Goal: Task Accomplishment & Management: Complete application form

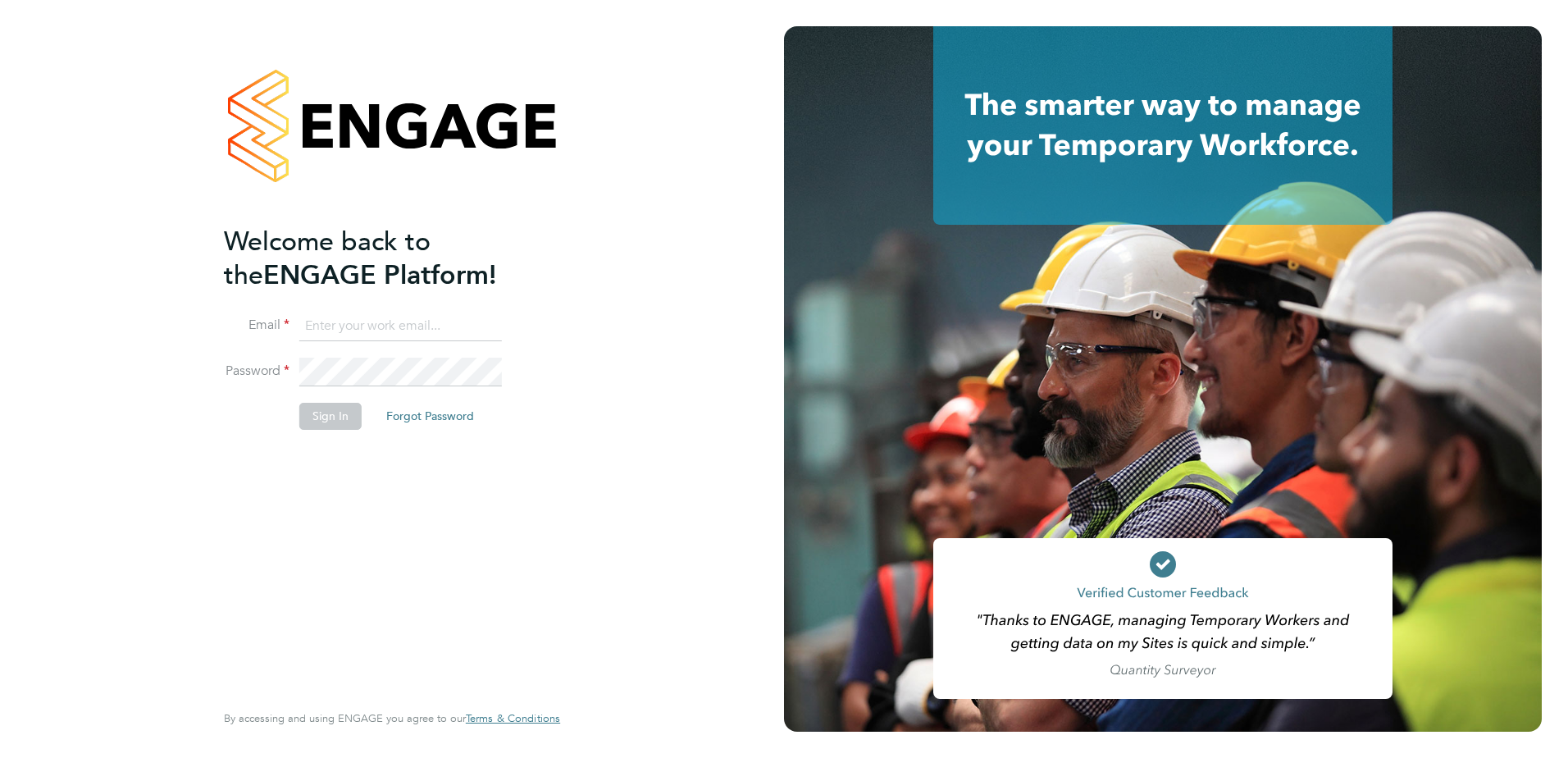
type input "charlotte.pack@berkeley-scott.co.uk"
click at [370, 415] on li "Sign In Forgot Password" at bounding box center [384, 424] width 320 height 43
click at [350, 422] on button "Sign In" at bounding box center [330, 416] width 62 height 26
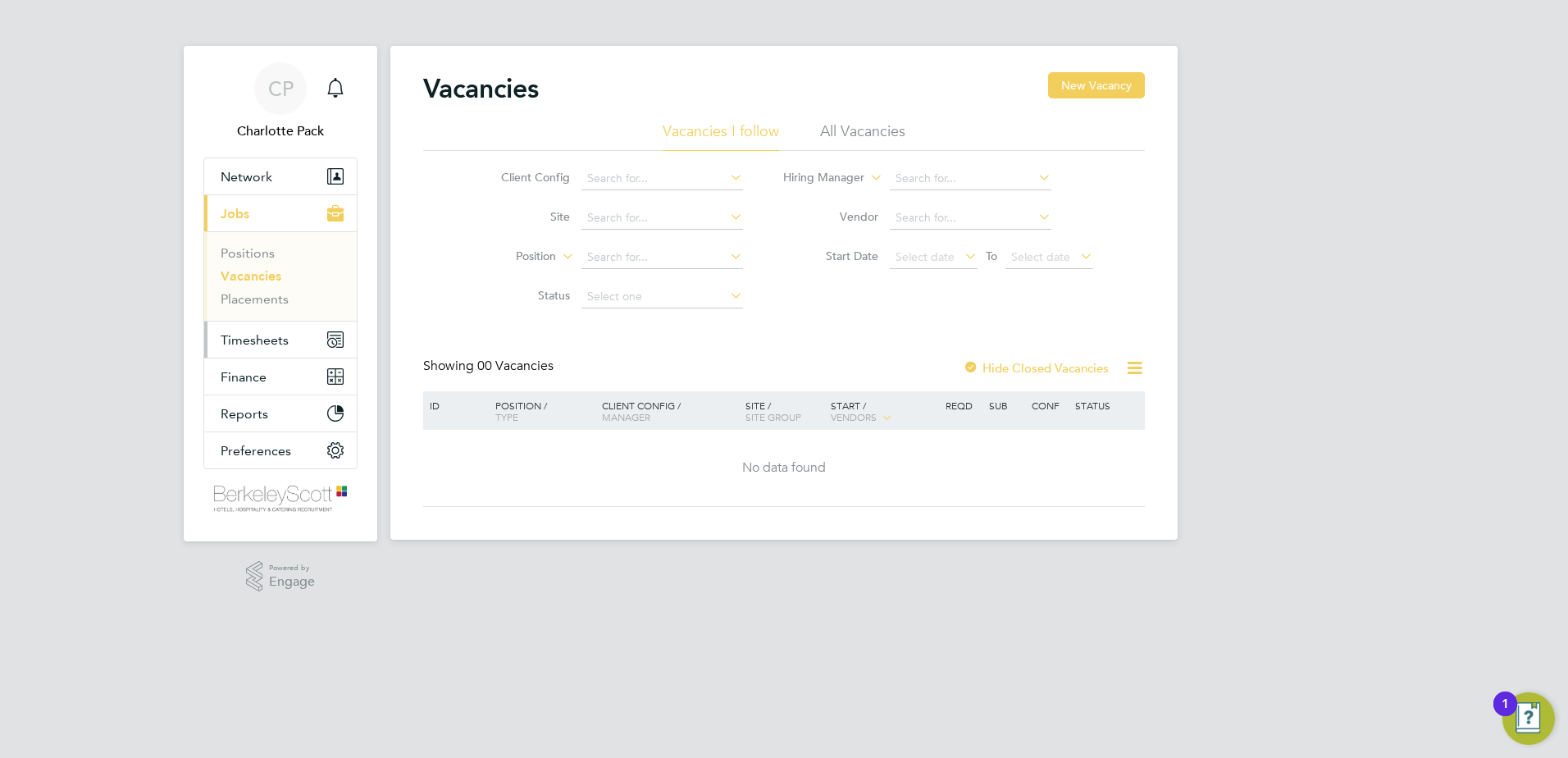
click at [308, 338] on button "Timesheets" at bounding box center [280, 339] width 152 height 36
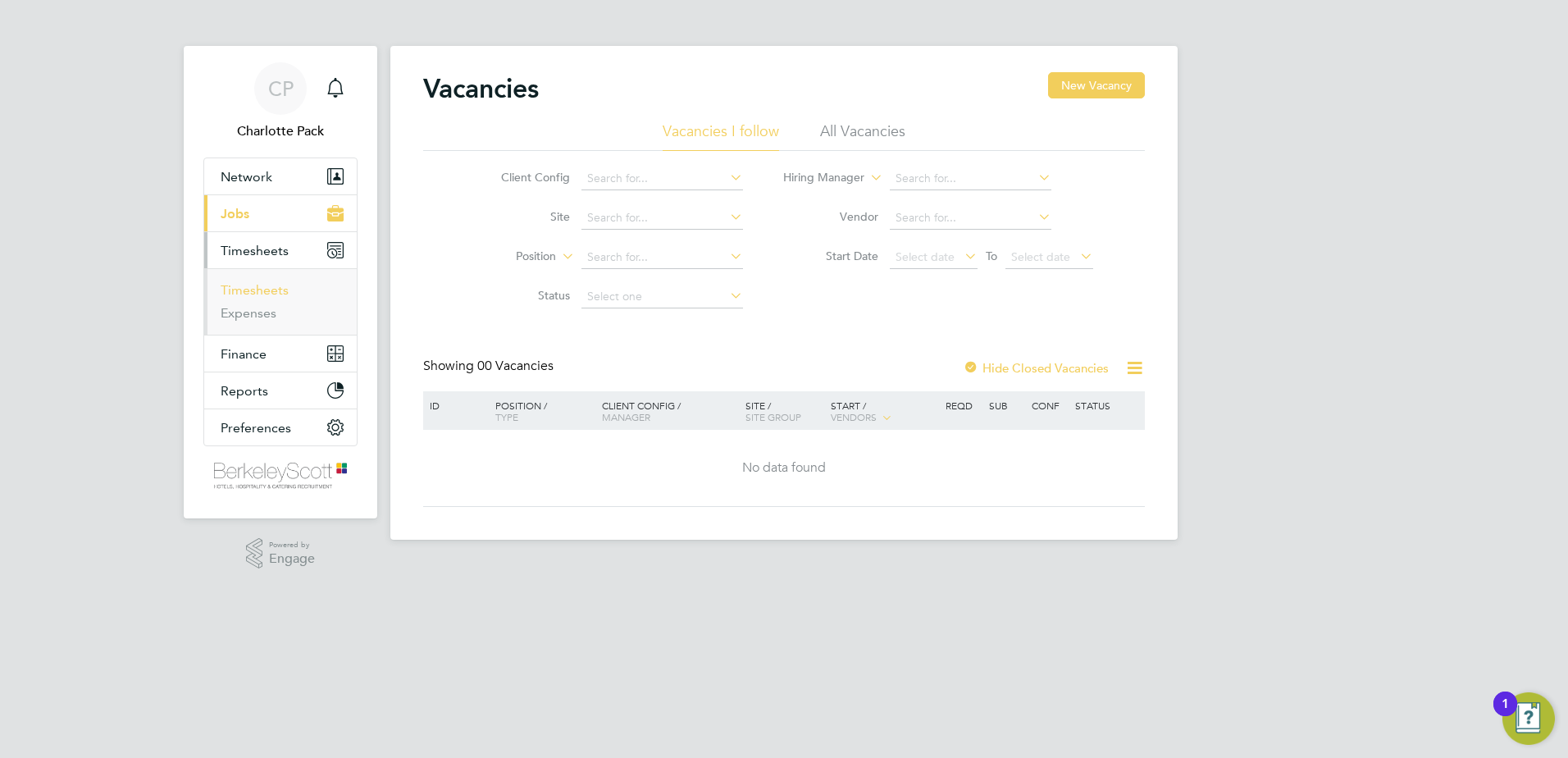
click at [265, 288] on link "Timesheets" at bounding box center [255, 290] width 68 height 16
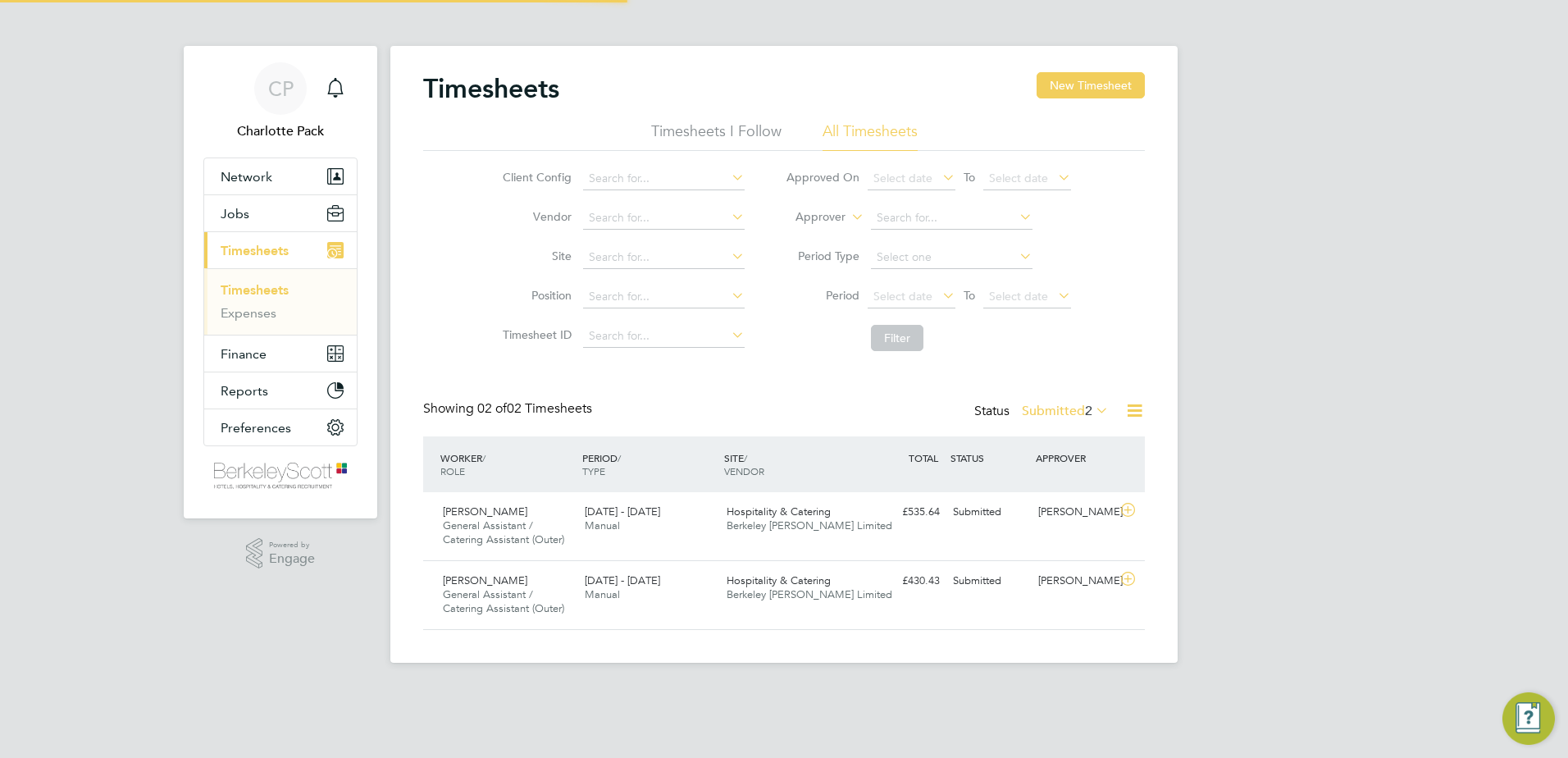
scroll to position [42, 143]
click at [675, 132] on li "Timesheets I Follow" at bounding box center [716, 136] width 130 height 30
click at [826, 130] on li "All Timesheets" at bounding box center [869, 136] width 95 height 30
click at [1114, 90] on button "New Timesheet" at bounding box center [1090, 85] width 108 height 26
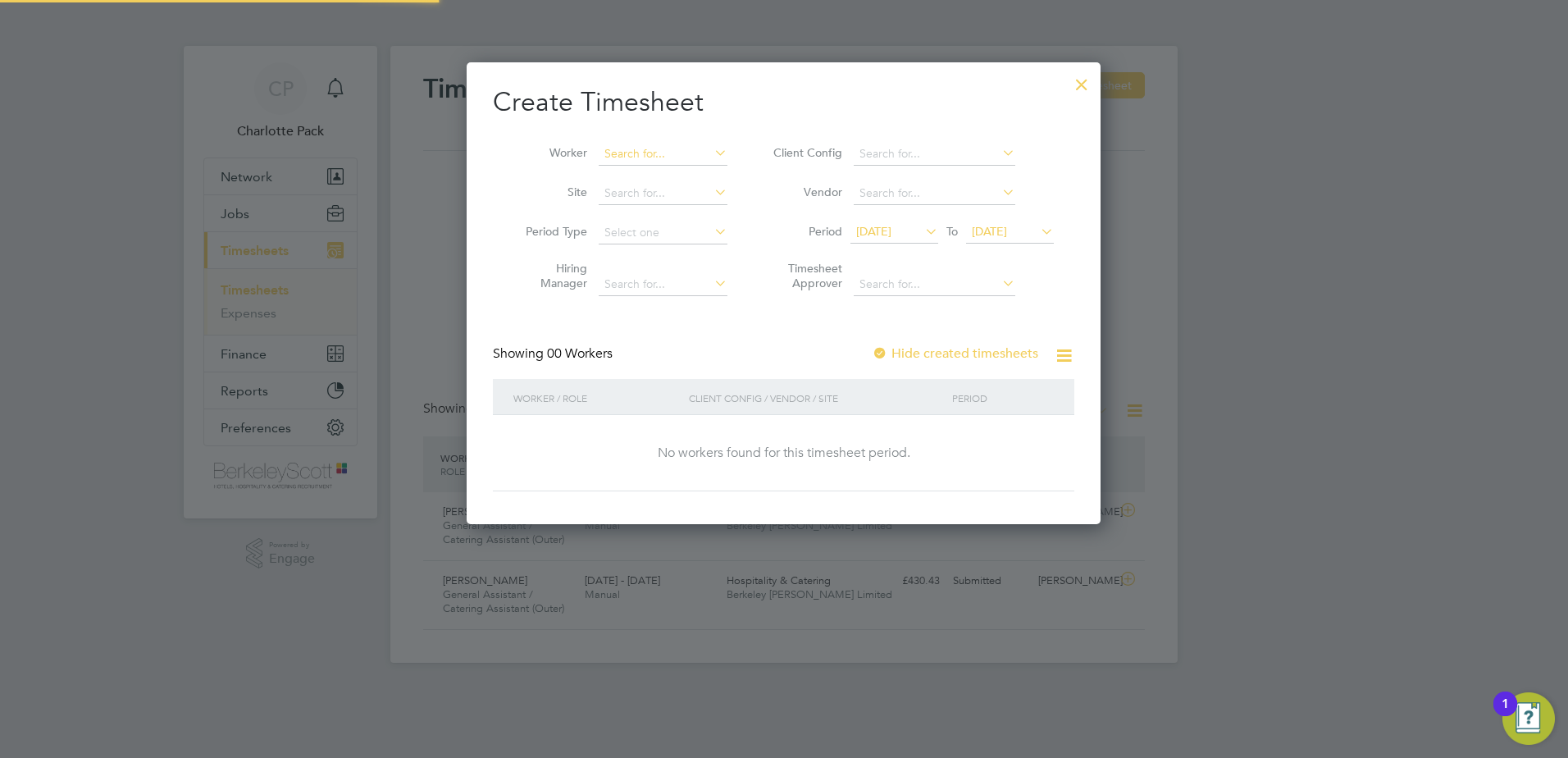
scroll to position [462, 635]
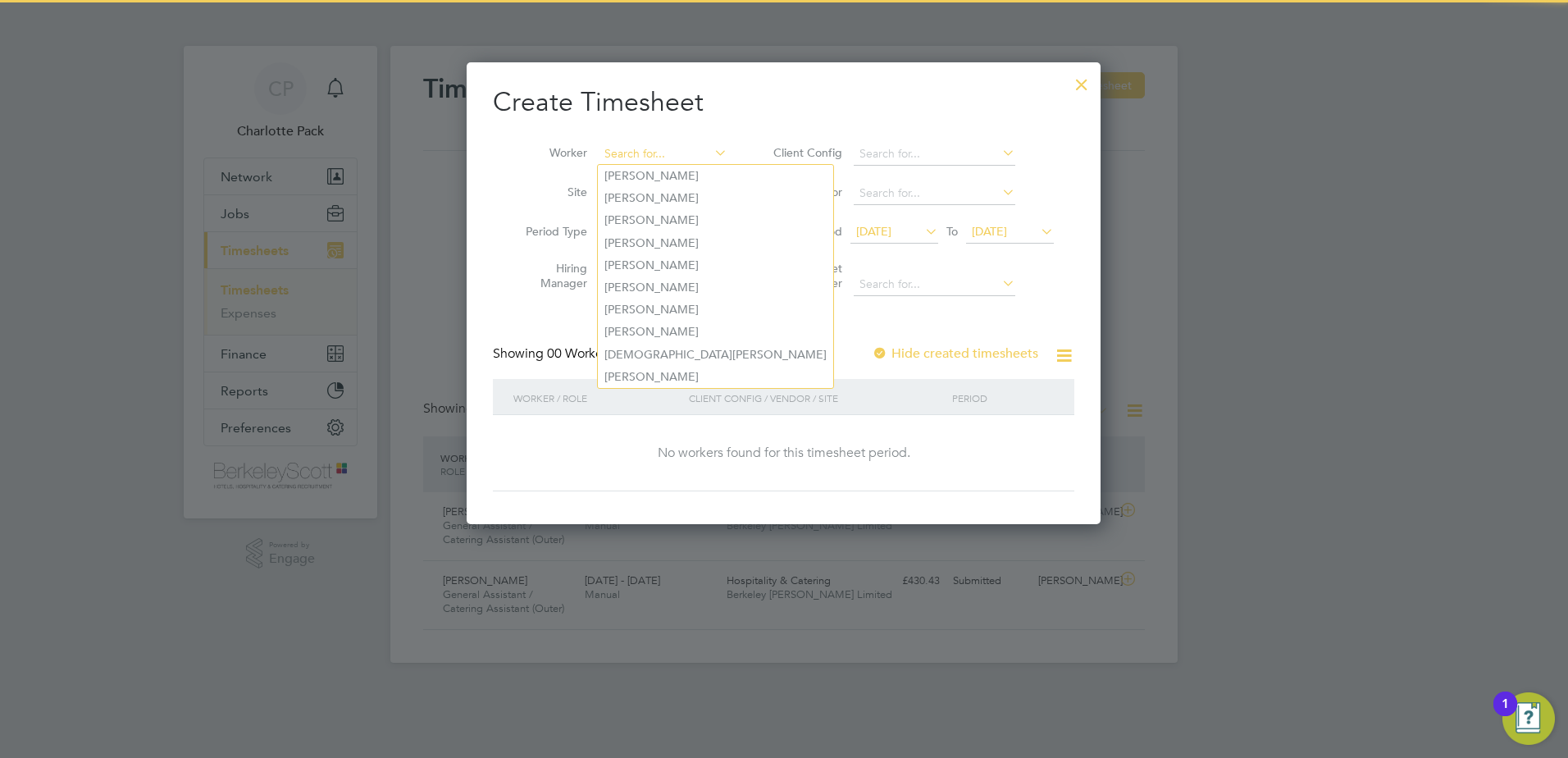
click at [627, 162] on input at bounding box center [663, 154] width 129 height 23
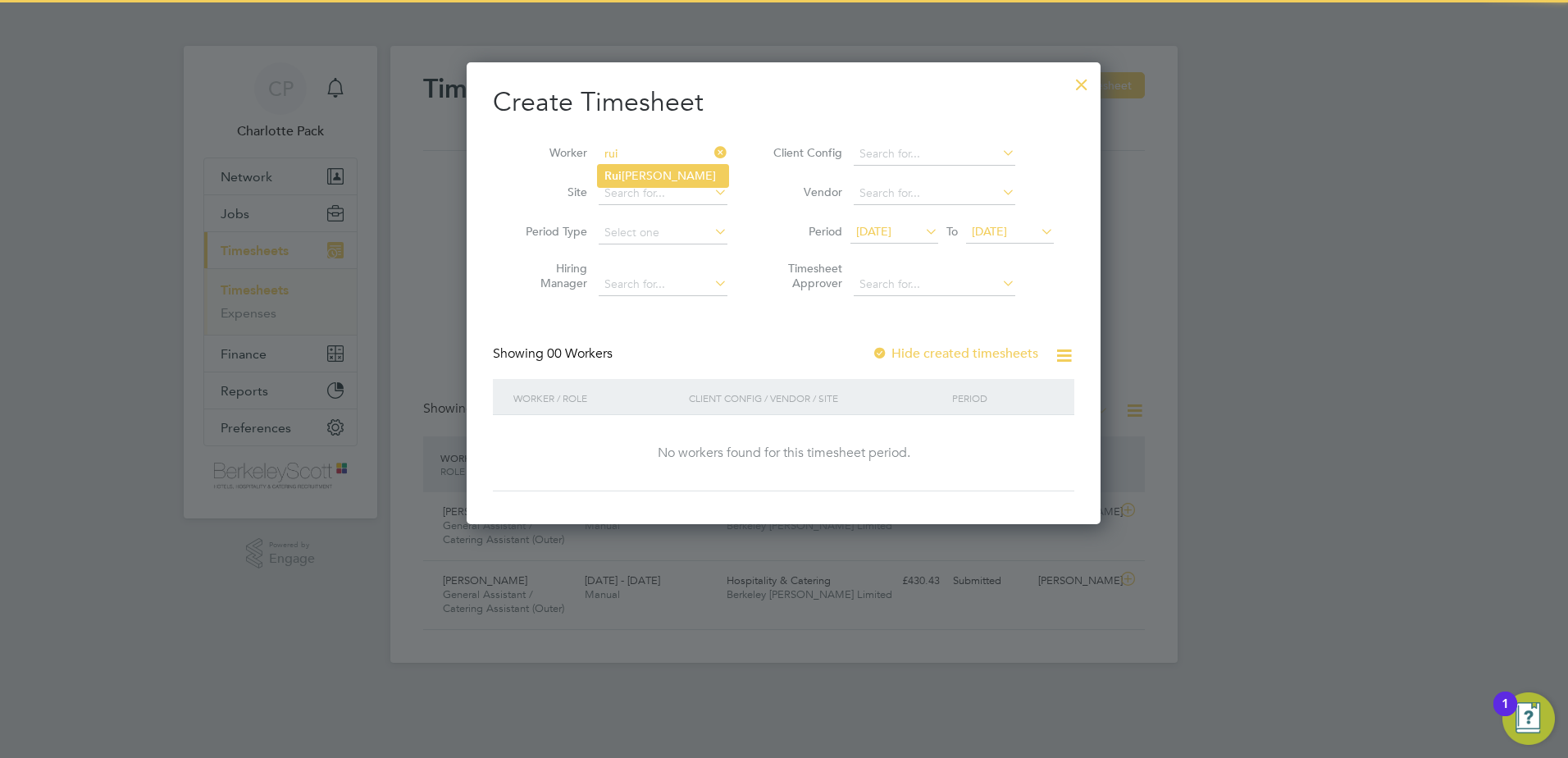
click at [671, 180] on li "Rui Rodrigues" at bounding box center [663, 176] width 130 height 22
type input "[PERSON_NAME]"
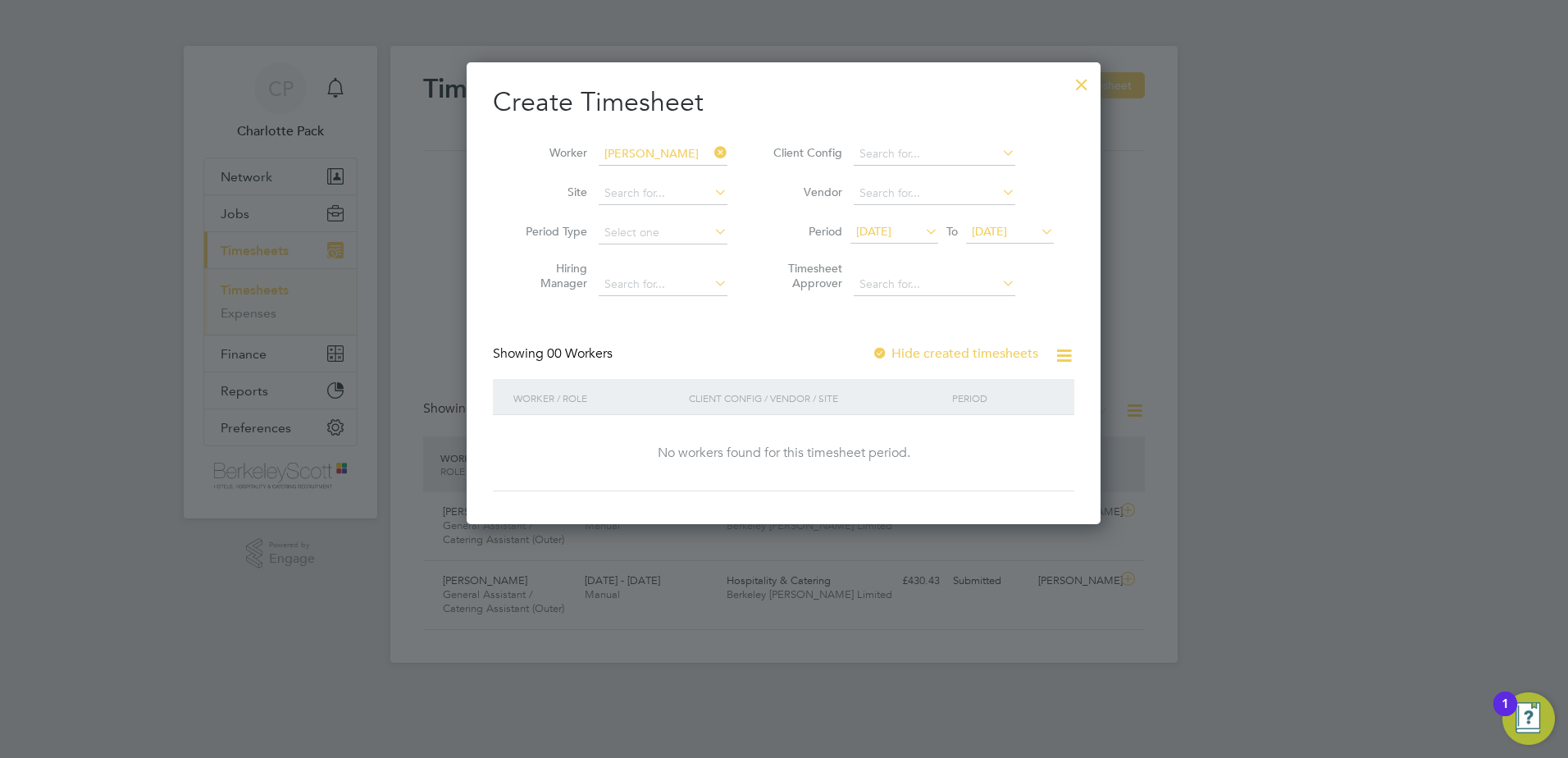
scroll to position [8, 8]
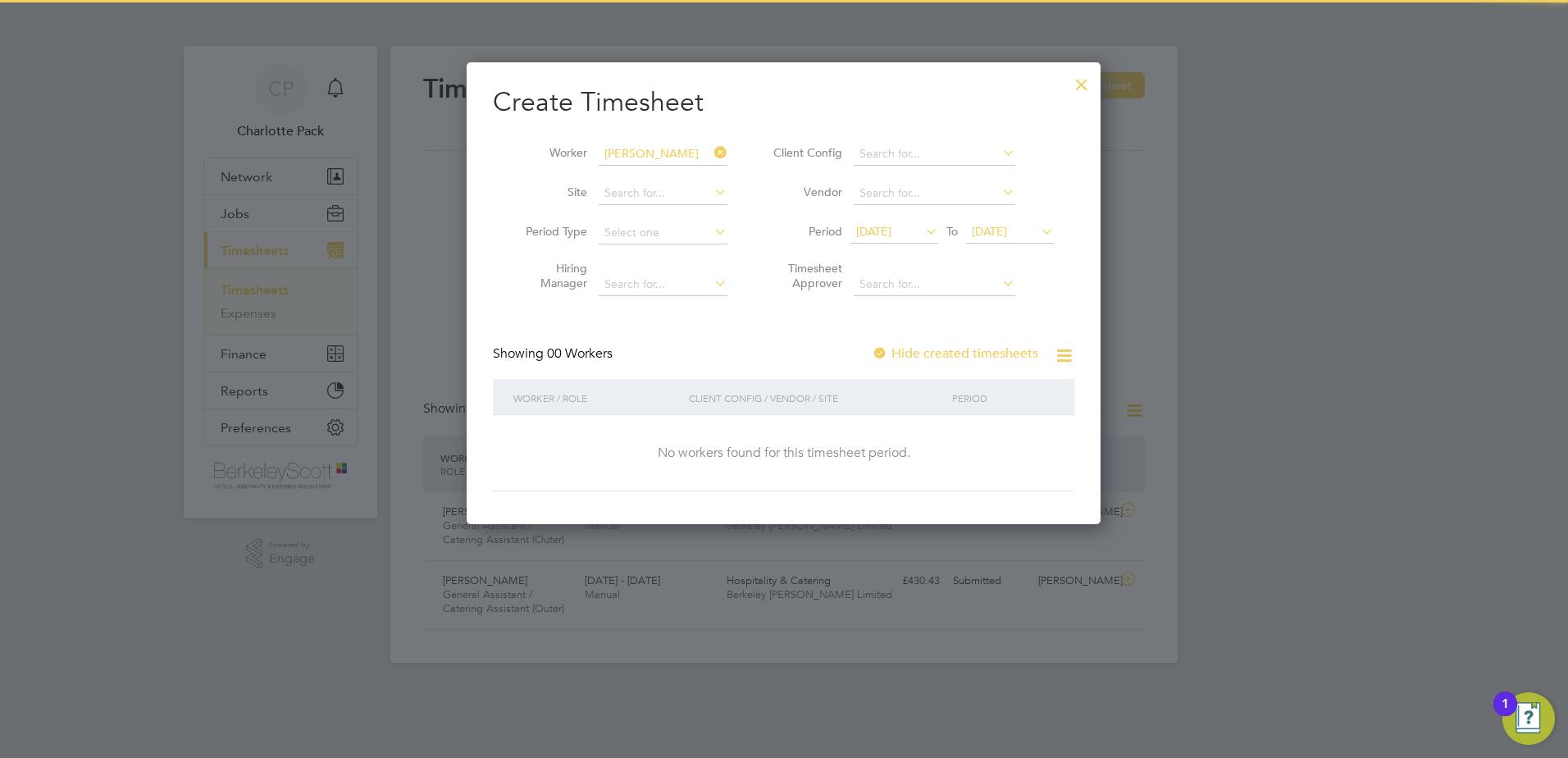
click at [1015, 239] on span "18 Sep 2025" at bounding box center [1010, 232] width 88 height 22
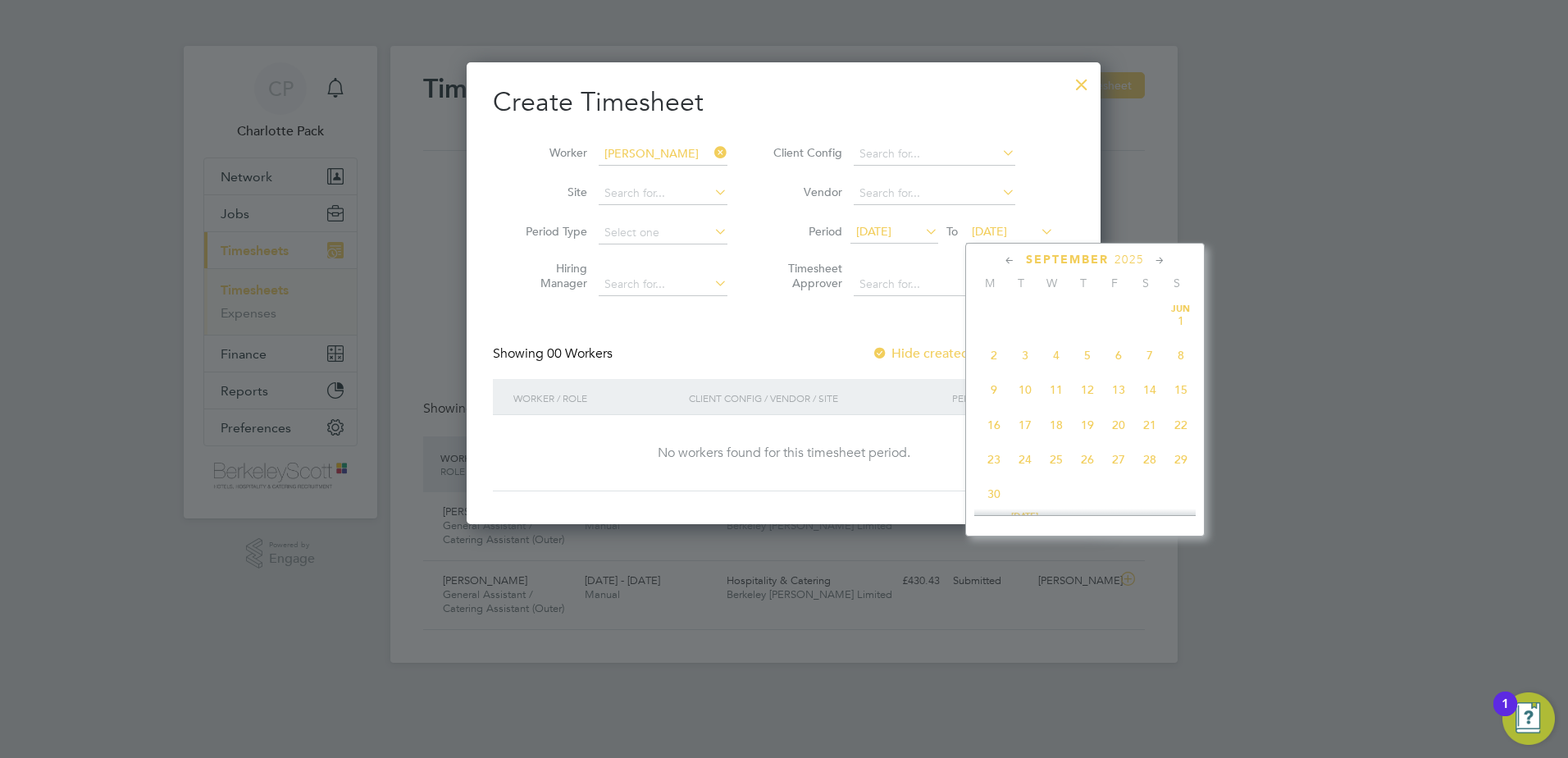
scroll to position [0, 0]
click at [1191, 421] on span "28" at bounding box center [1180, 409] width 31 height 31
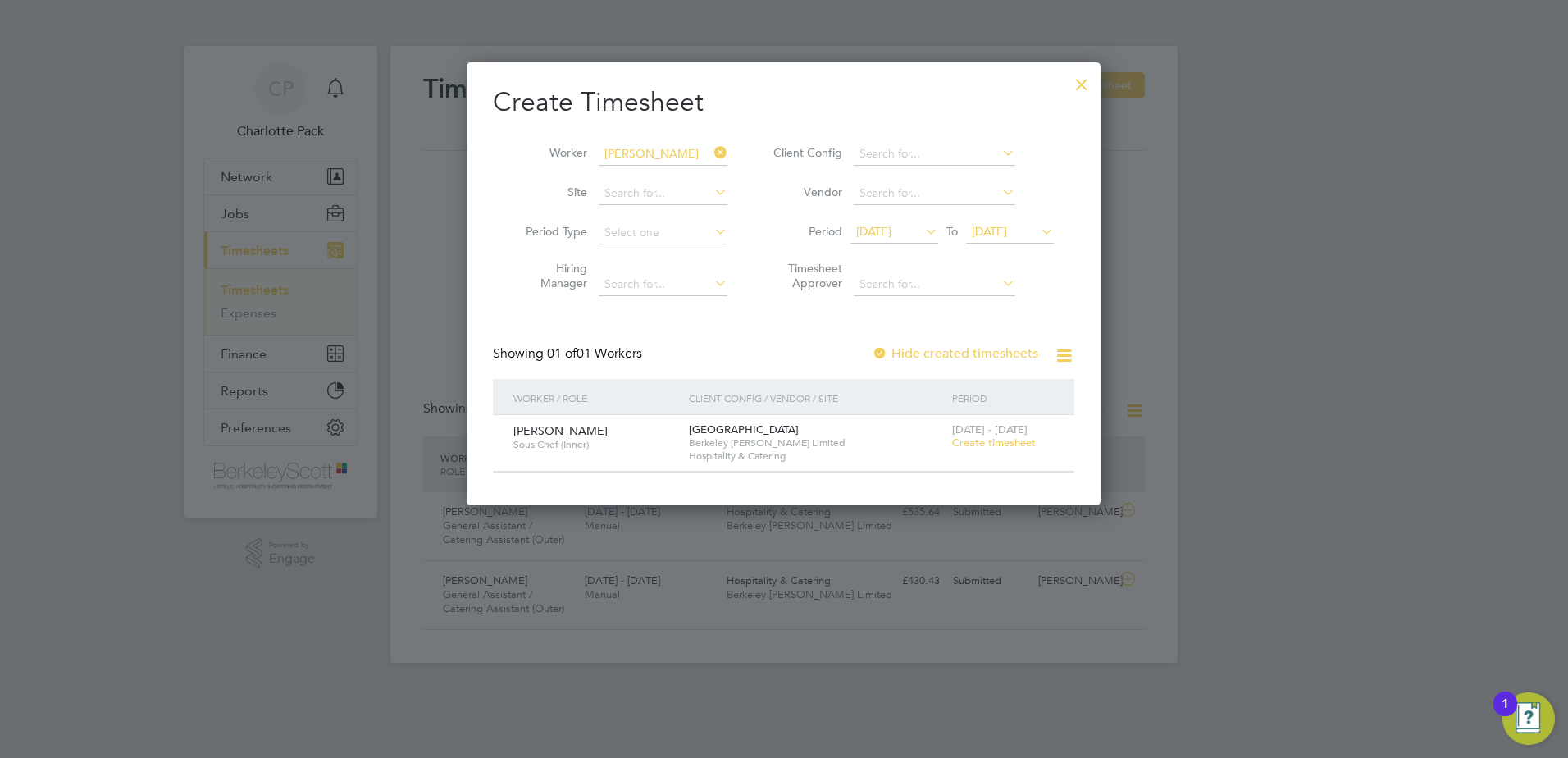
click at [872, 234] on span "11 Sep 2025" at bounding box center [873, 231] width 35 height 15
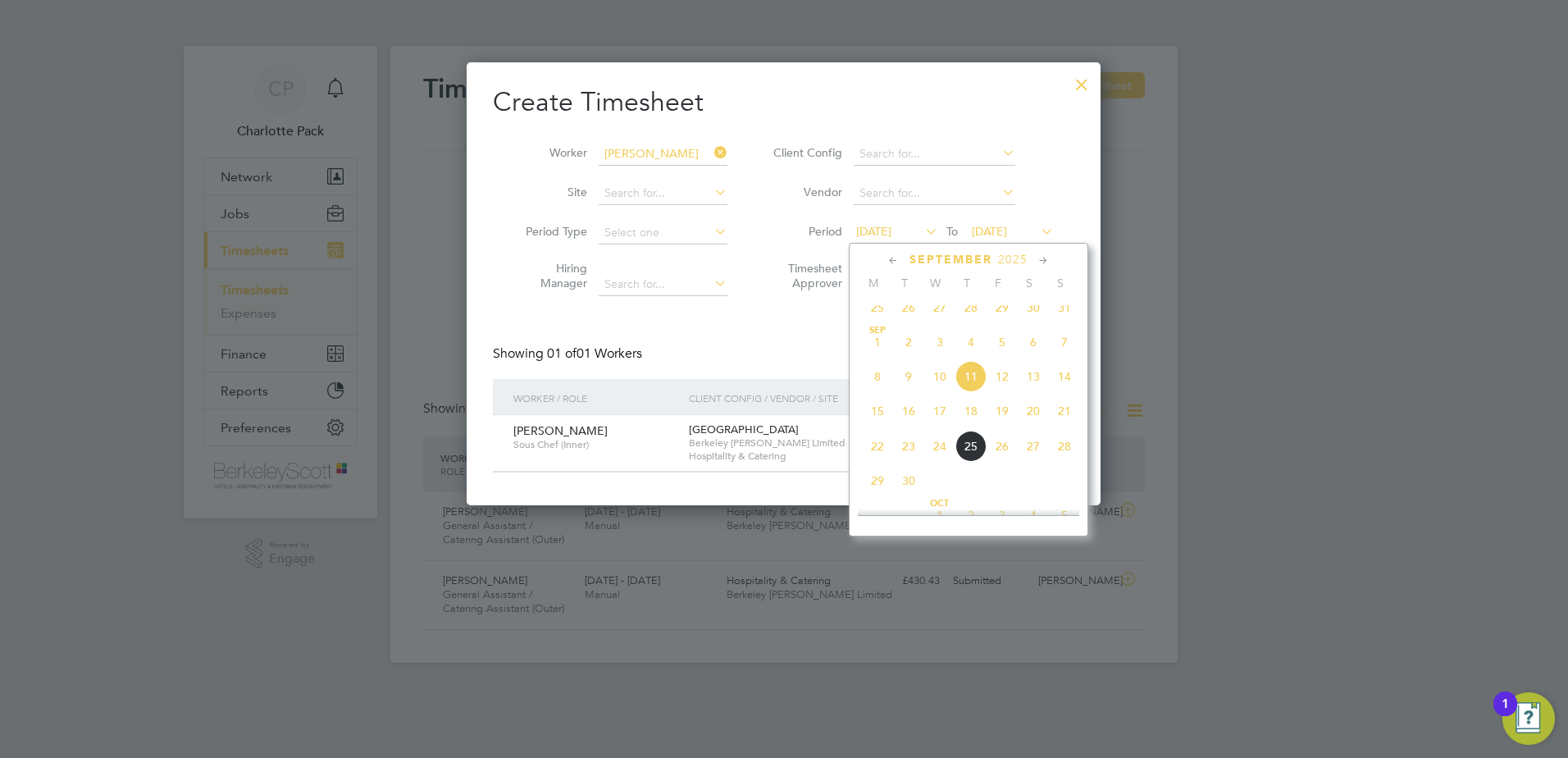
click at [1065, 348] on span "7" at bounding box center [1064, 341] width 31 height 31
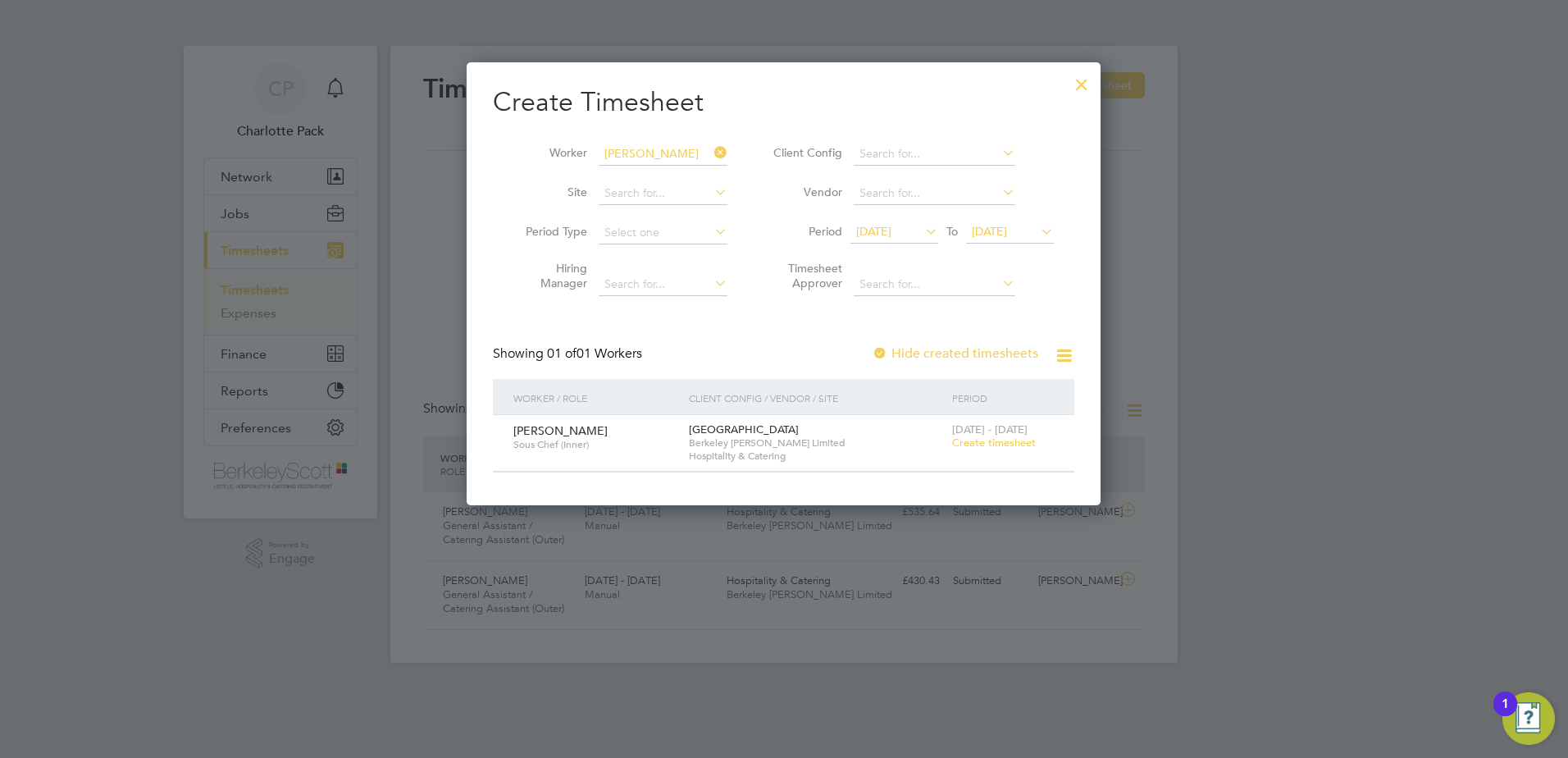
click at [891, 234] on span "07 Sep 2025" at bounding box center [873, 231] width 35 height 15
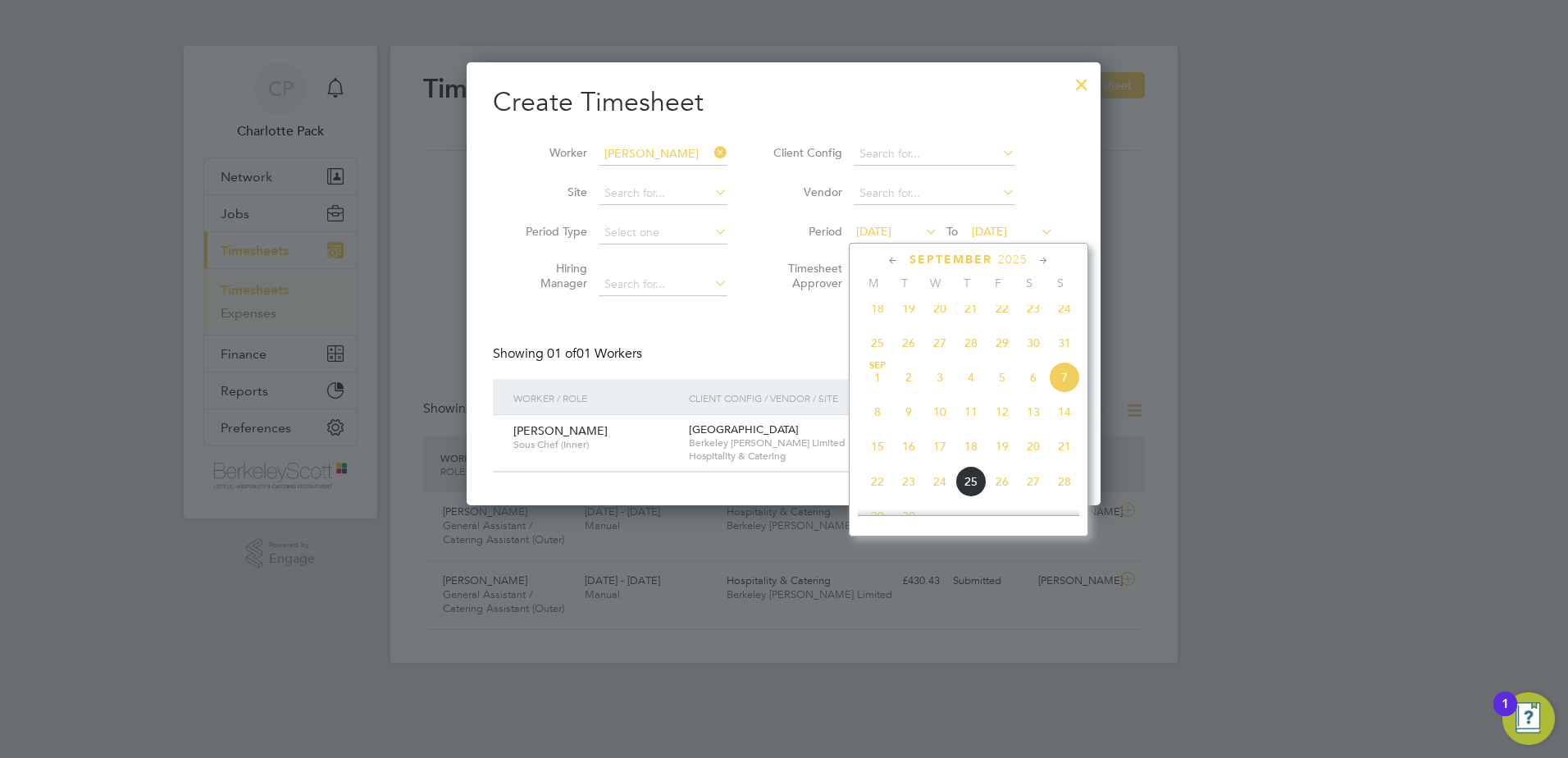
click at [1061, 350] on span "31" at bounding box center [1064, 342] width 31 height 31
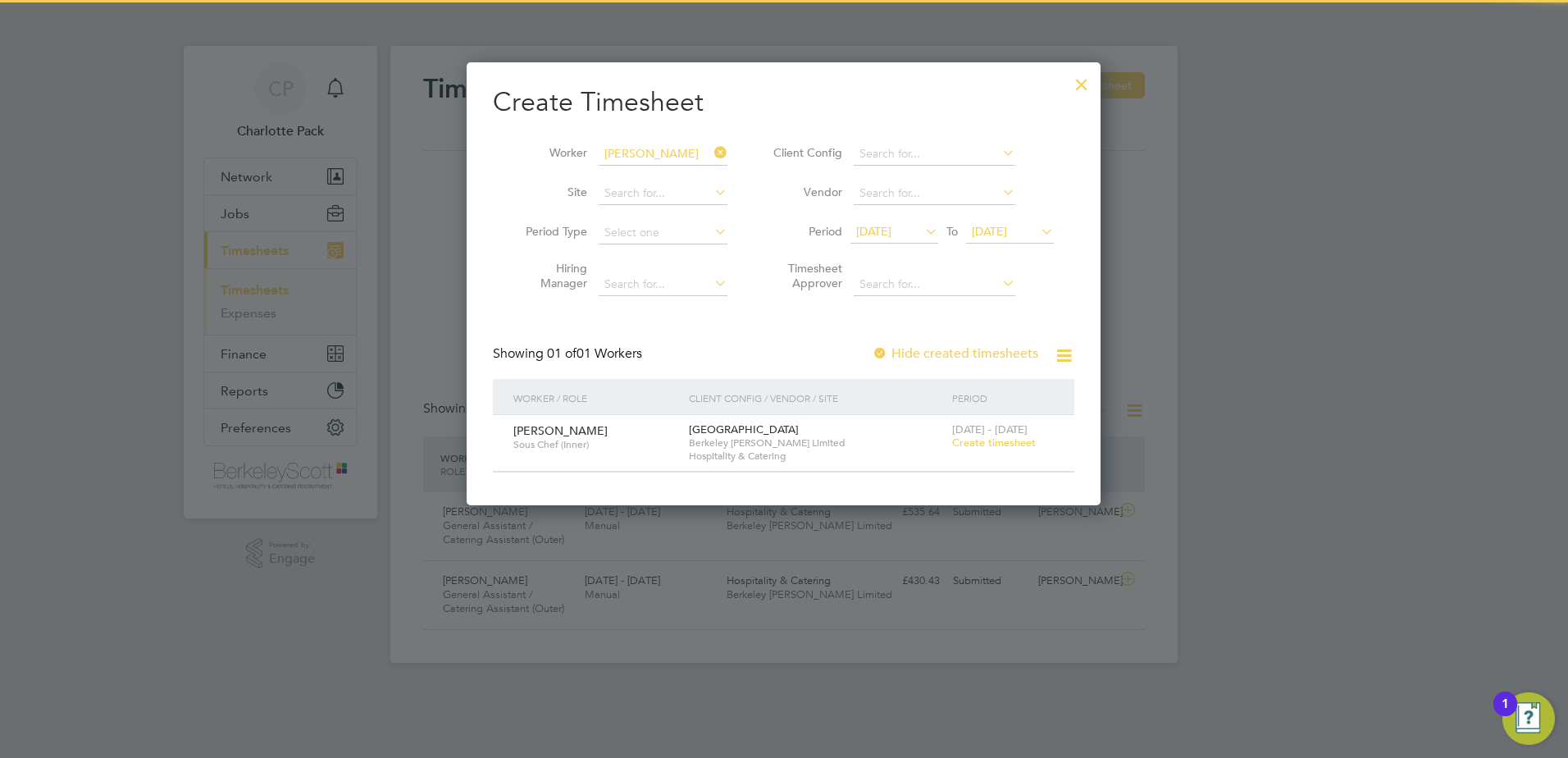
click at [970, 352] on label "Hide created timesheets" at bounding box center [955, 353] width 166 height 16
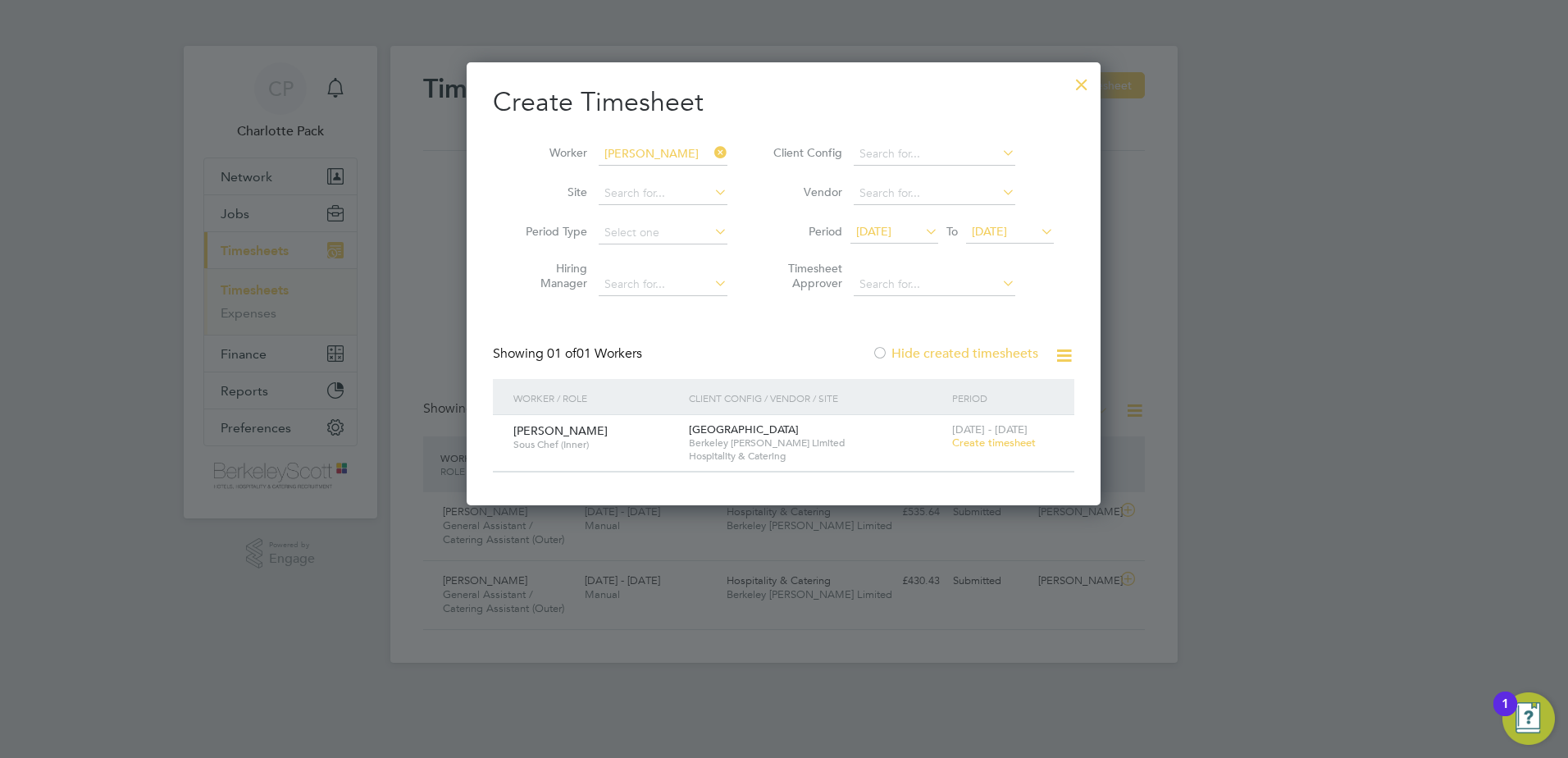
click at [970, 352] on label "Hide created timesheets" at bounding box center [955, 353] width 166 height 16
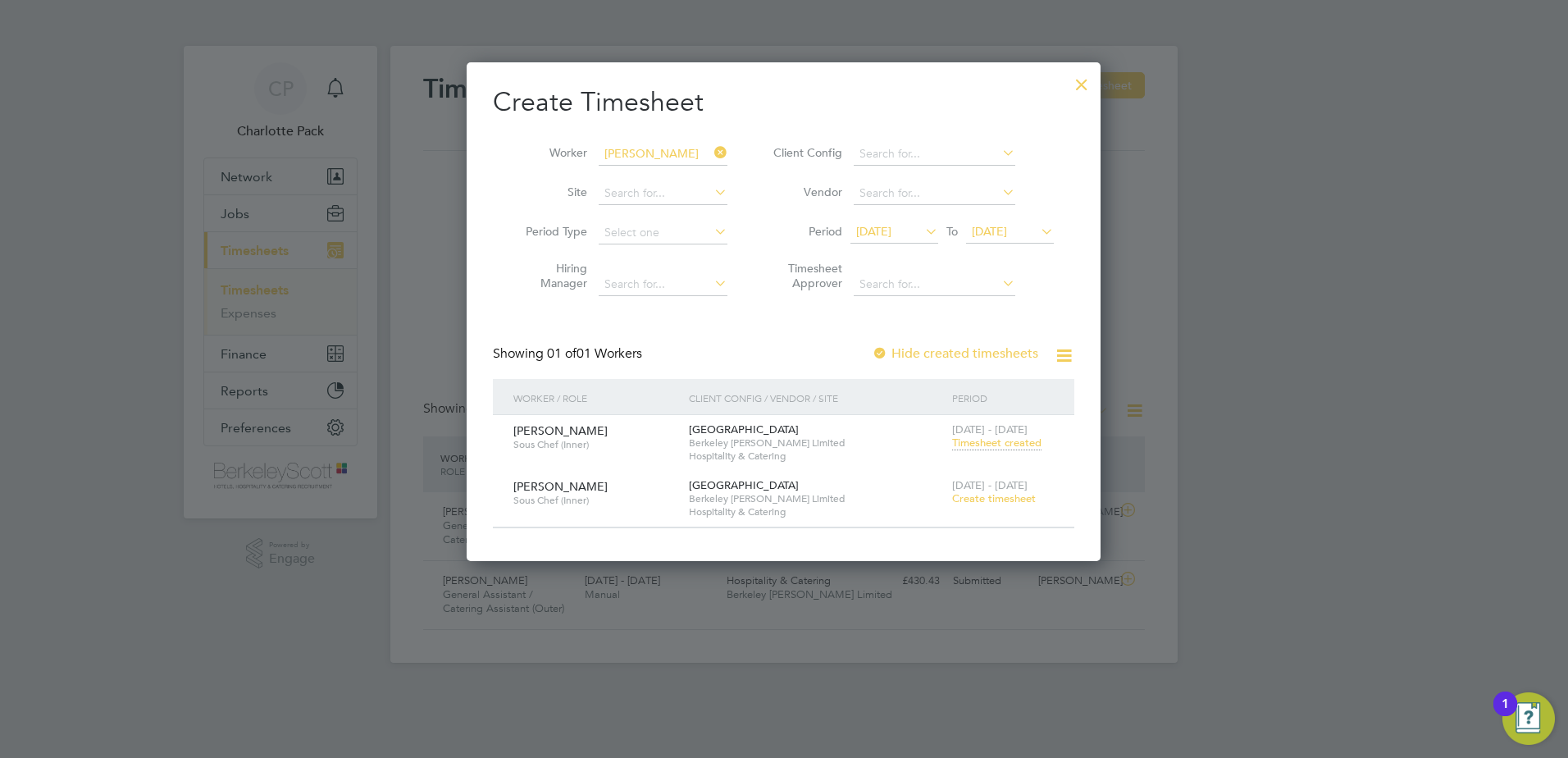
click at [999, 448] on span "Timesheet created" at bounding box center [996, 442] width 89 height 15
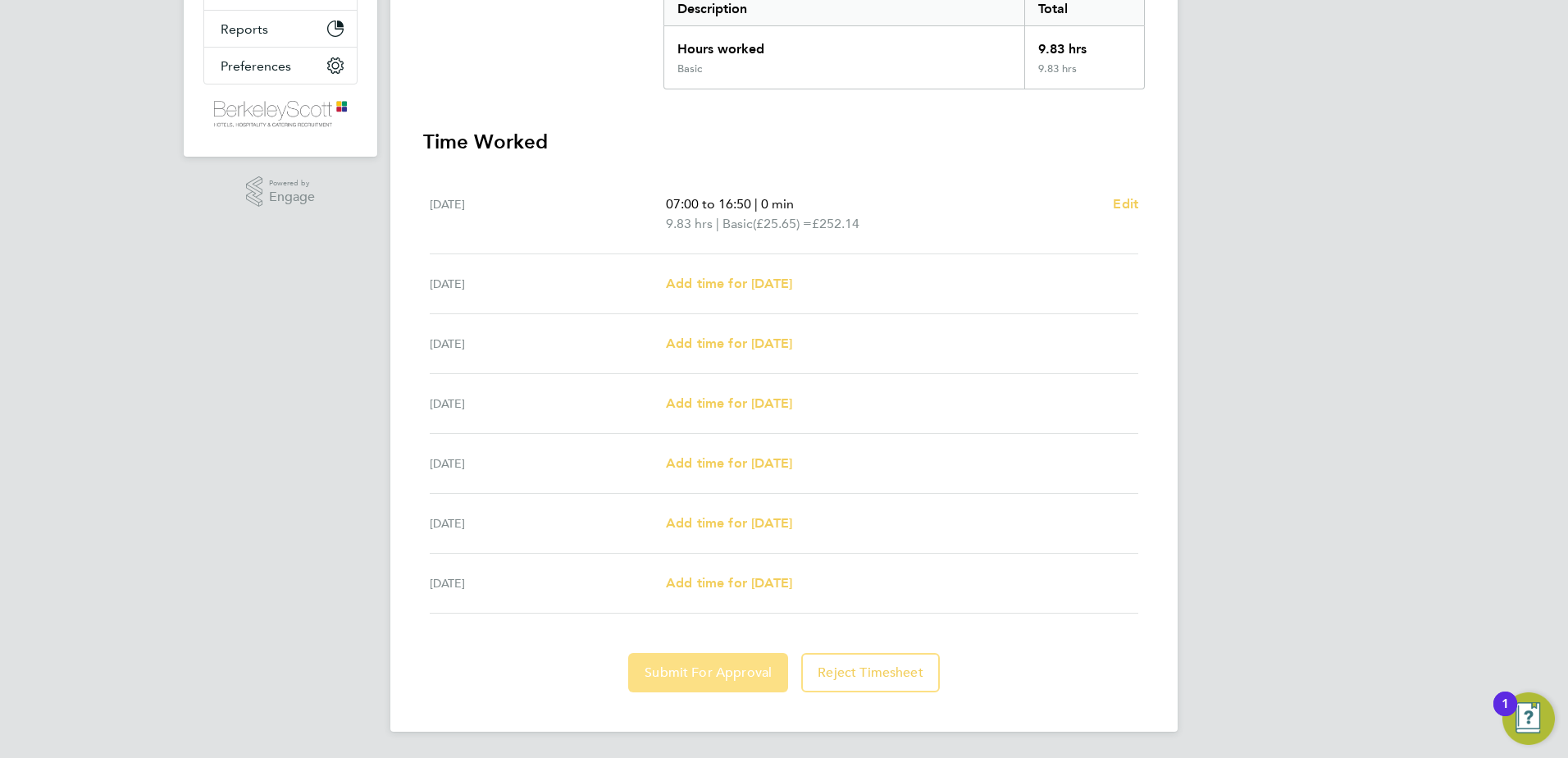
click at [776, 677] on button "Submit For Approval" at bounding box center [708, 672] width 160 height 39
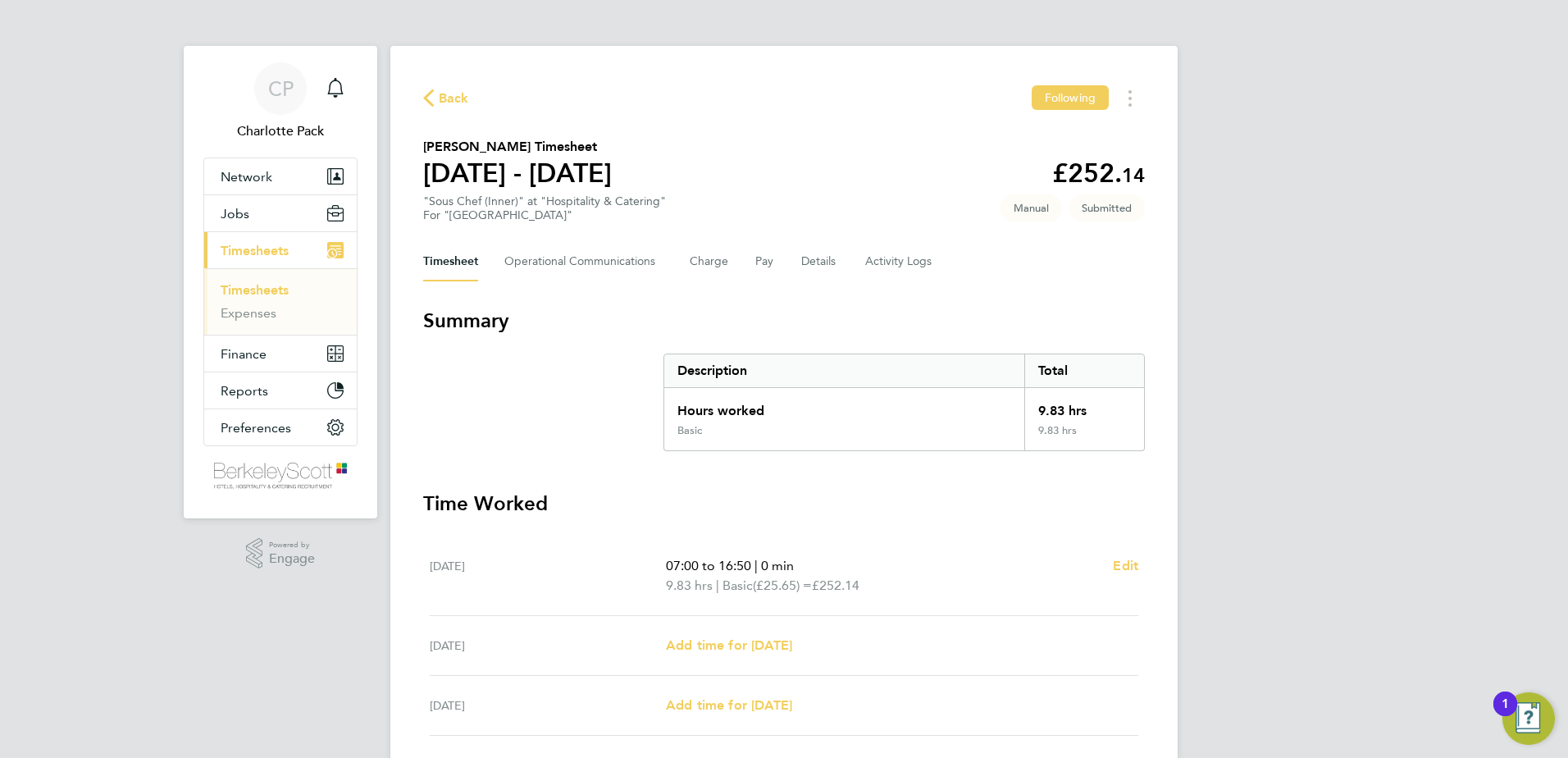
click at [452, 95] on span "Back" at bounding box center [454, 99] width 30 height 20
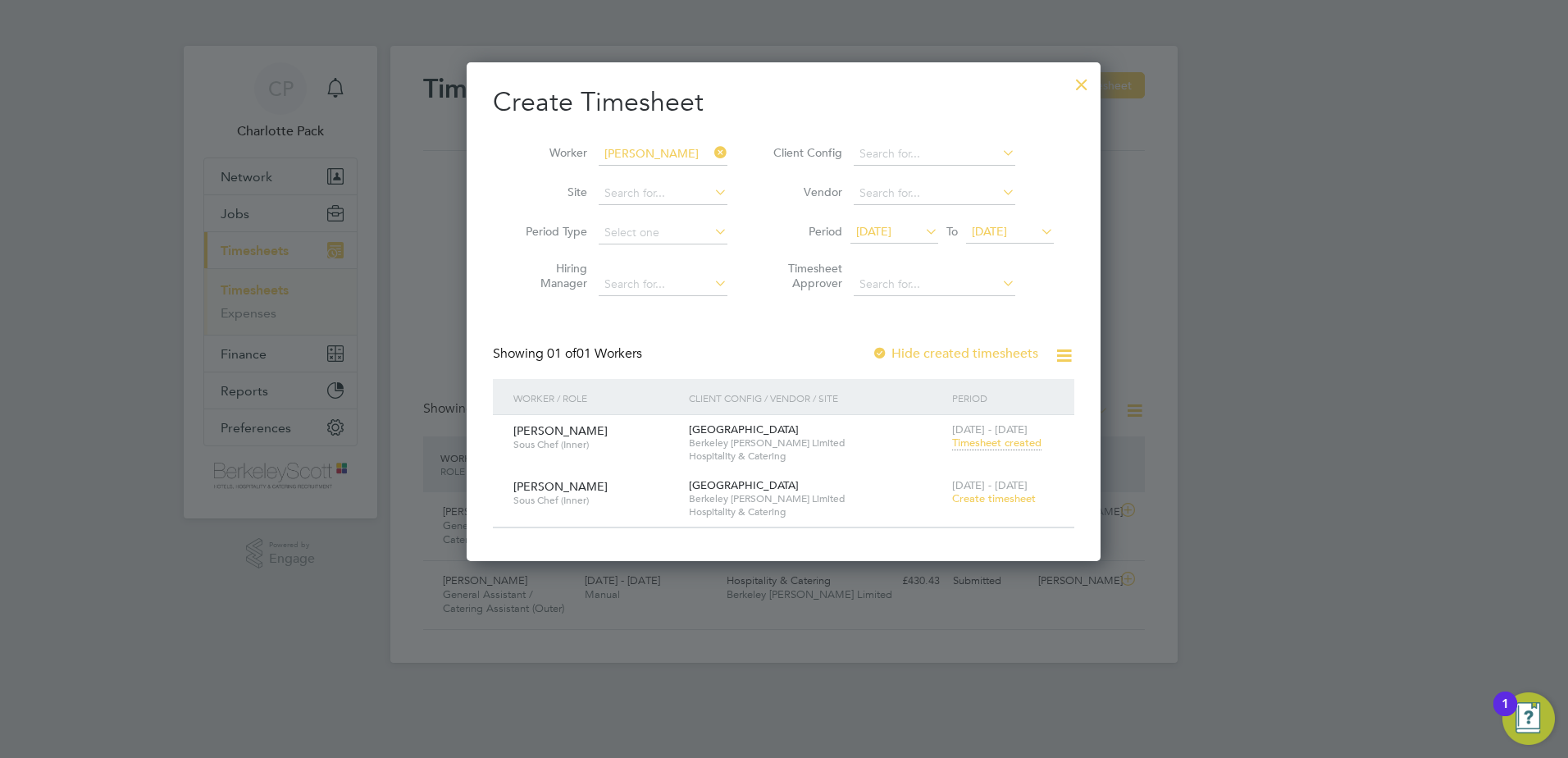
click at [1086, 86] on div at bounding box center [1082, 81] width 30 height 30
